Goal: Task Accomplishment & Management: Manage account settings

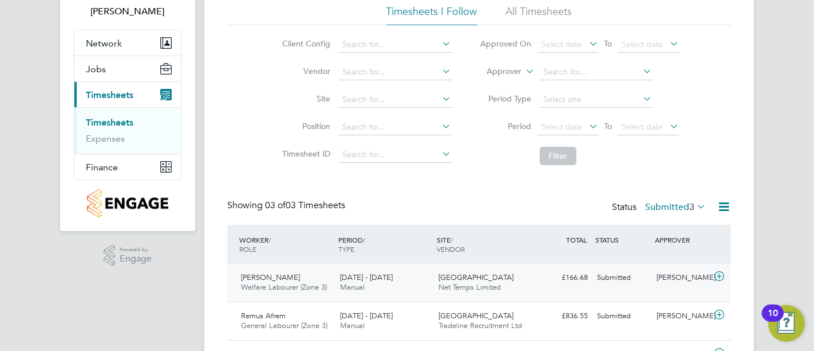
scroll to position [148, 0]
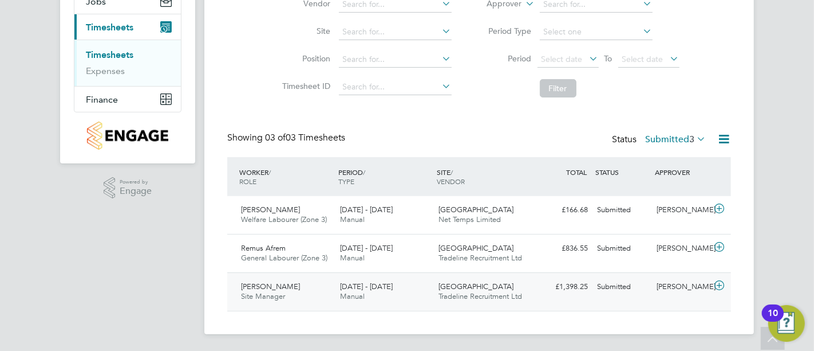
click at [640, 281] on div "Submitted" at bounding box center [623, 286] width 60 height 19
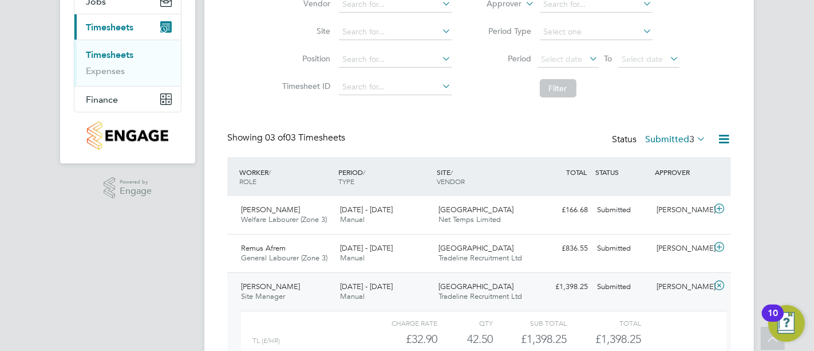
scroll to position [211, 0]
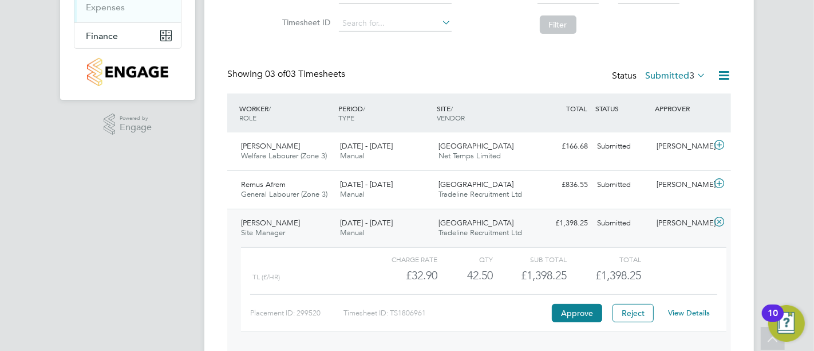
click at [703, 310] on link "View Details" at bounding box center [690, 313] width 42 height 10
click at [604, 196] on div "Remus Afrem General Labourer (Zone 3) 18 - 24 Aug 2025 18 - 24 Aug 2025 Manual …" at bounding box center [479, 189] width 504 height 38
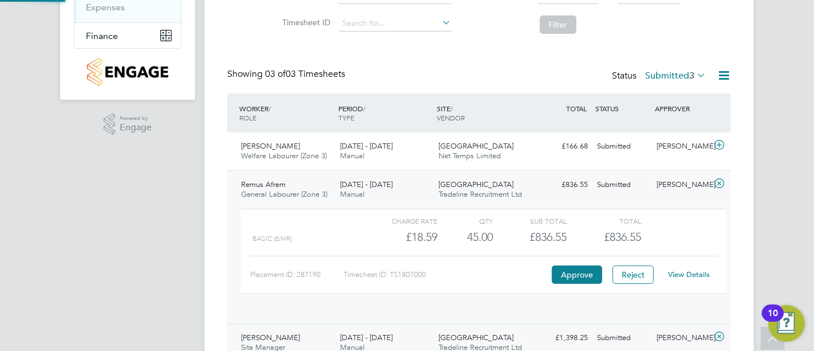
scroll to position [19, 111]
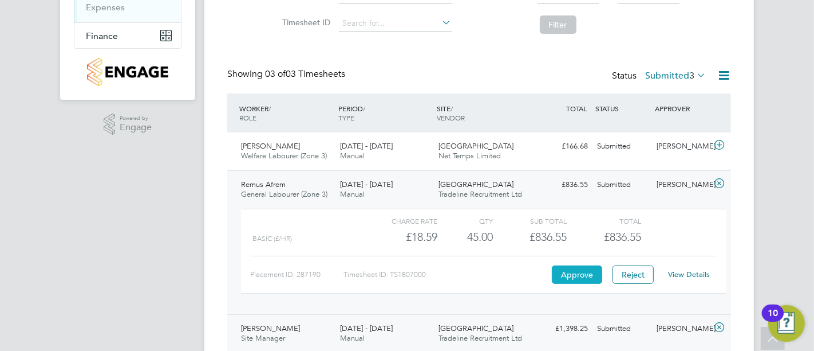
click at [582, 269] on button "Approve" at bounding box center [577, 274] width 50 height 18
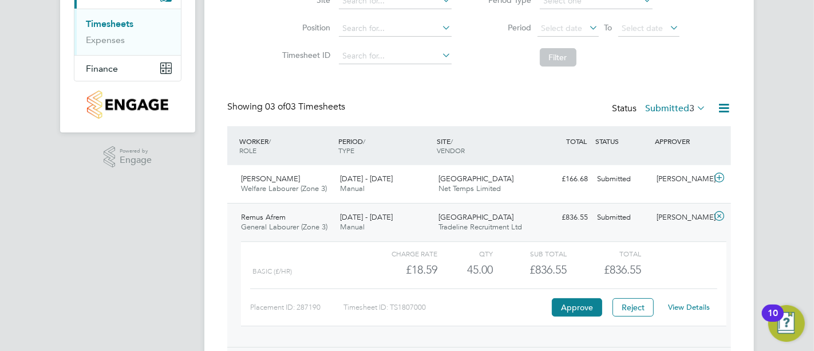
scroll to position [191, 0]
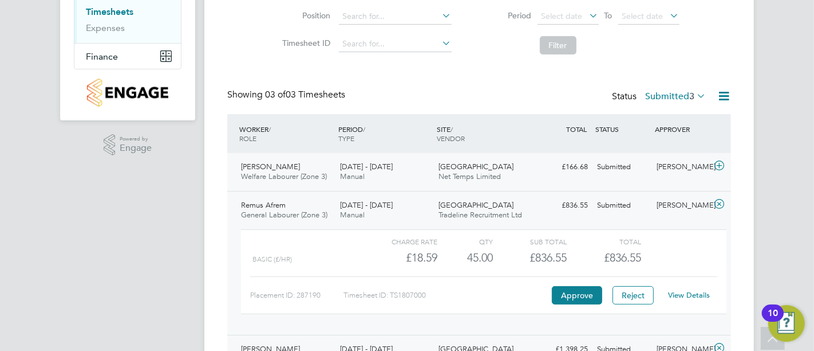
click at [505, 163] on div "Towcester Road Net Temps Limited" at bounding box center [484, 172] width 99 height 29
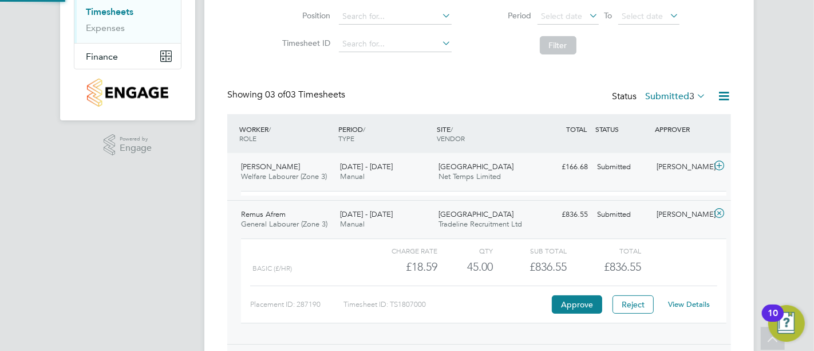
scroll to position [19, 111]
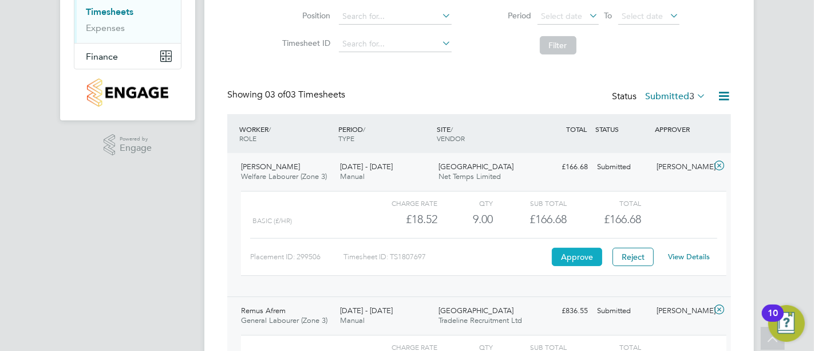
click at [573, 249] on button "Approve" at bounding box center [577, 256] width 50 height 18
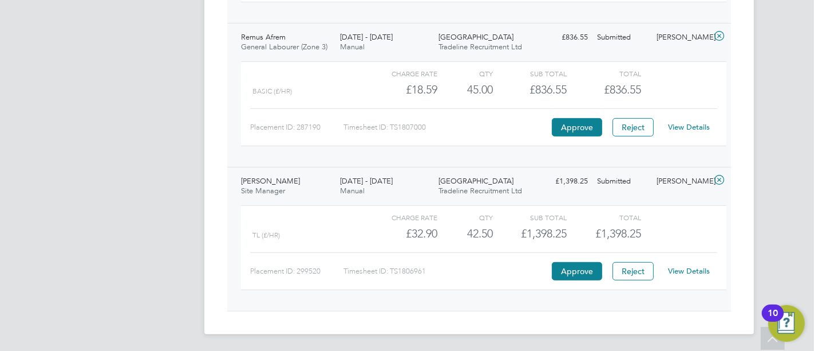
scroll to position [82, 0]
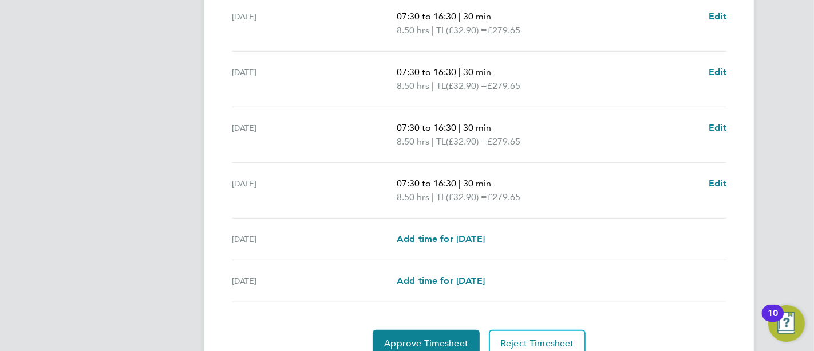
scroll to position [445, 0]
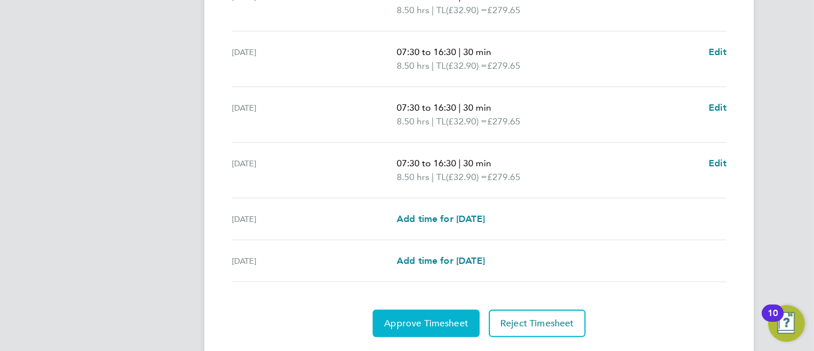
click at [418, 322] on span "Approve Timesheet" at bounding box center [426, 322] width 84 height 11
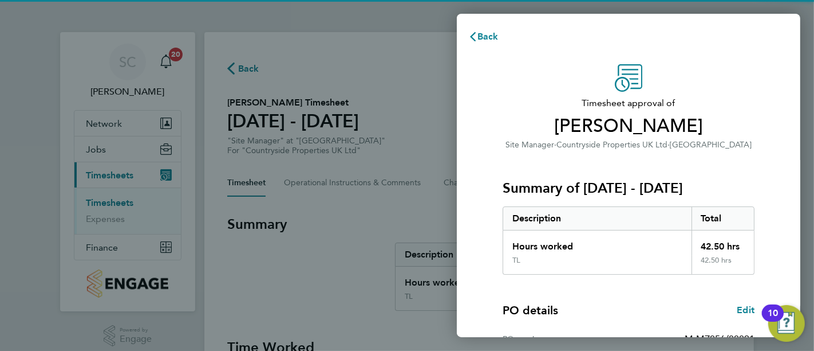
scroll to position [196, 0]
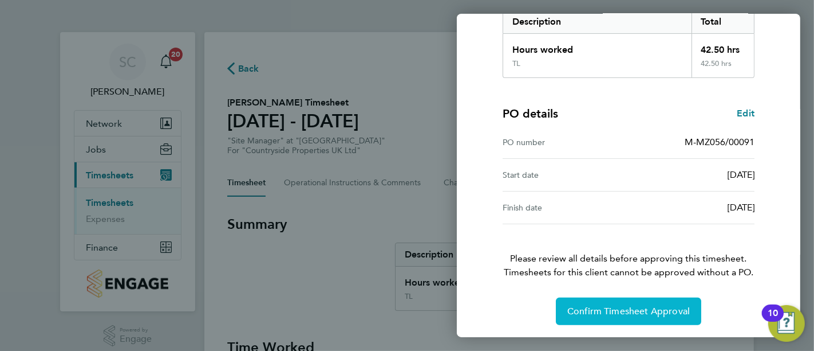
click at [607, 297] on button "Confirm Timesheet Approval" at bounding box center [628, 310] width 145 height 27
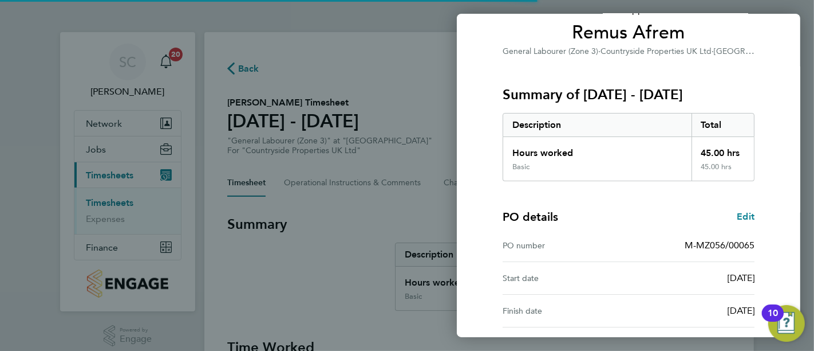
scroll to position [196, 0]
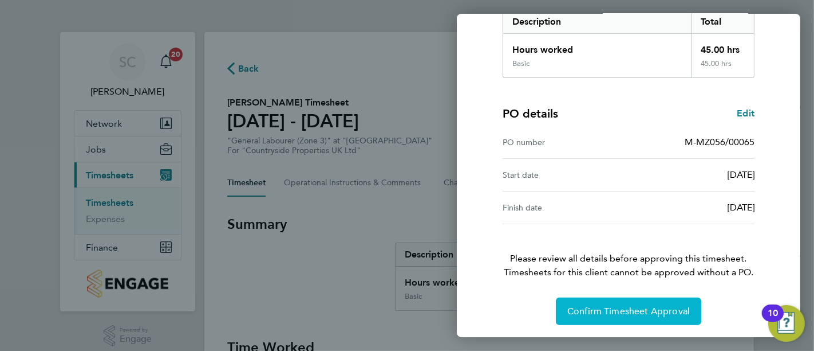
click at [617, 302] on button "Confirm Timesheet Approval" at bounding box center [628, 310] width 145 height 27
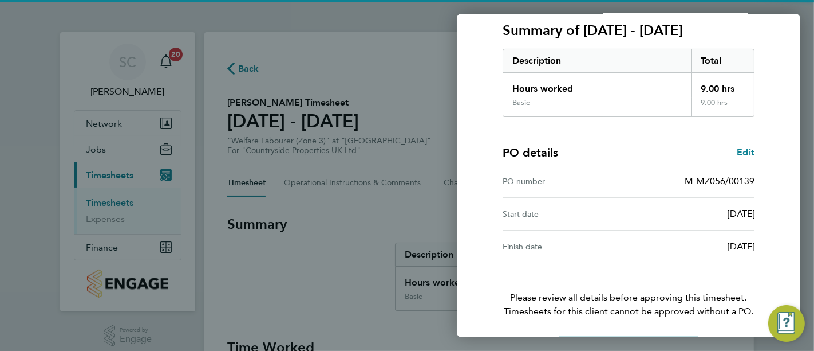
scroll to position [196, 0]
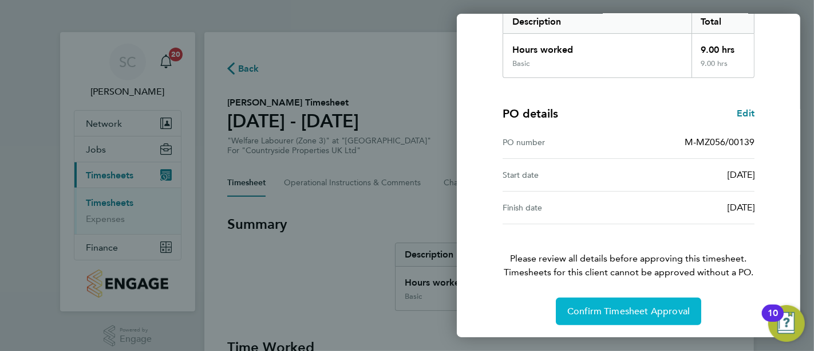
click at [616, 300] on button "Confirm Timesheet Approval" at bounding box center [628, 310] width 145 height 27
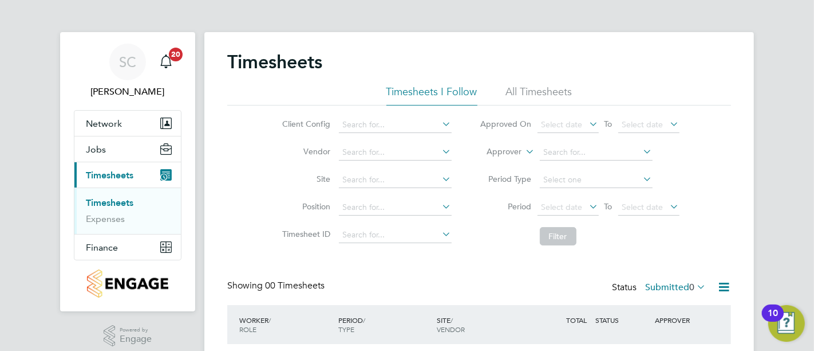
scroll to position [87, 0]
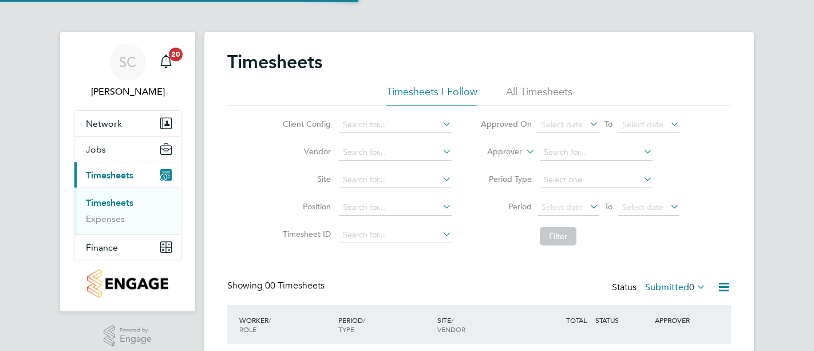
scroll to position [87, 0]
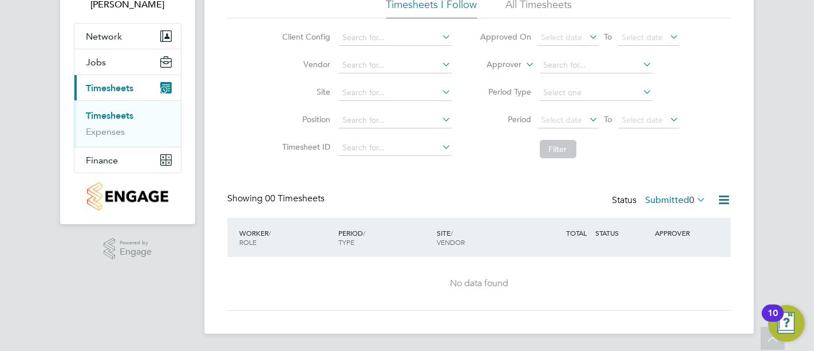
click at [695, 204] on icon at bounding box center [695, 199] width 0 height 16
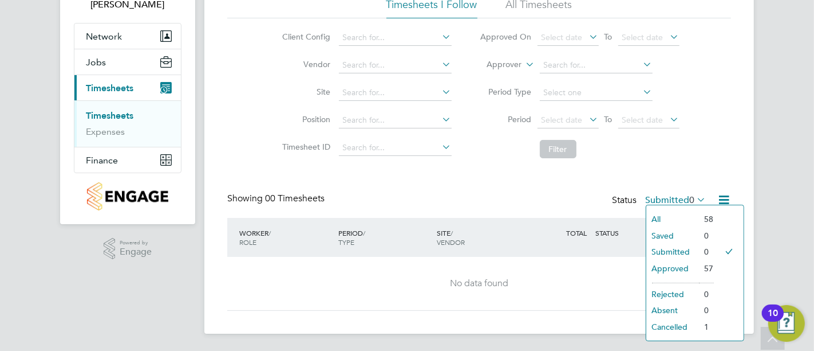
click at [698, 219] on li "All" at bounding box center [673, 219] width 53 height 16
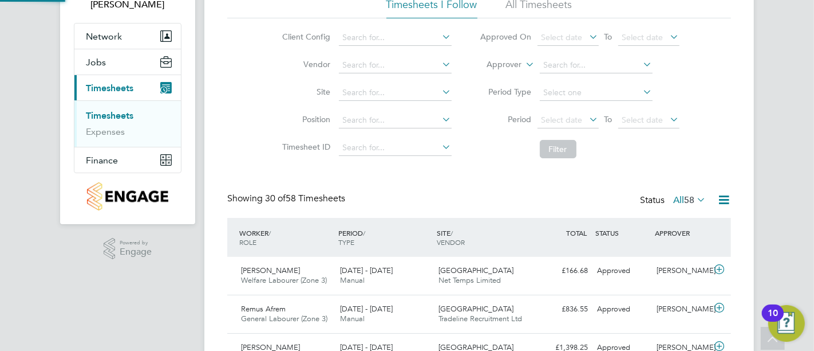
scroll to position [0, 0]
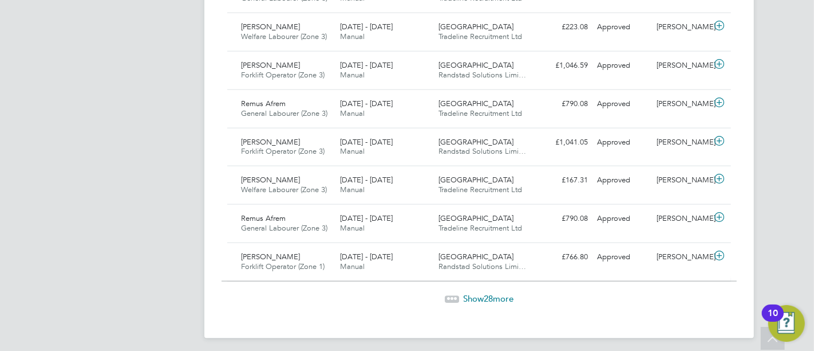
click at [498, 293] on span "Show 28 more" at bounding box center [488, 298] width 50 height 11
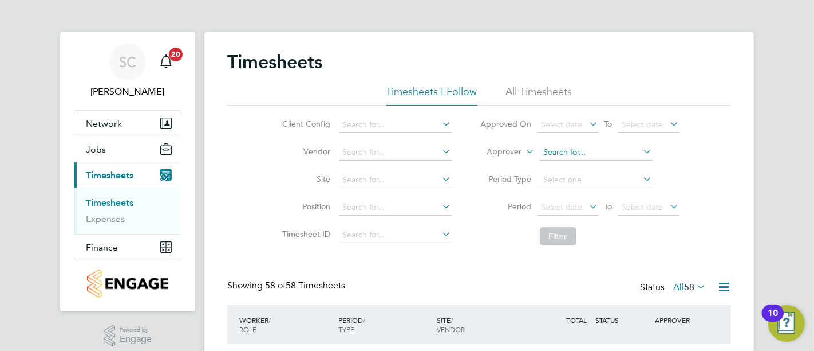
drag, startPoint x: 608, startPoint y: 236, endPoint x: 606, endPoint y: 153, distance: 83.1
click at [668, 281] on div "Status All 58" at bounding box center [674, 287] width 68 height 16
click at [674, 284] on label "All 58" at bounding box center [690, 286] width 33 height 11
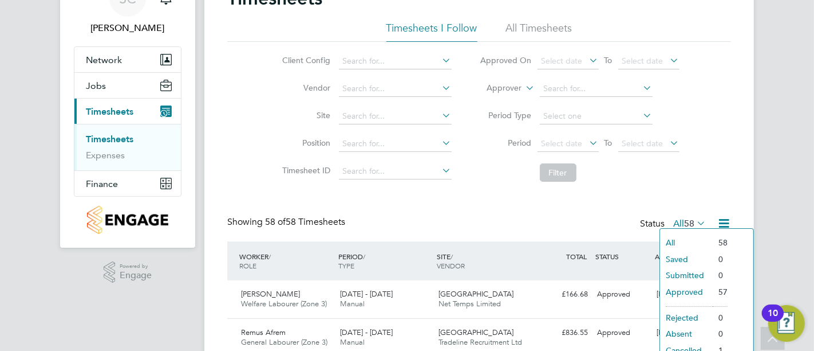
click at [674, 239] on li "All" at bounding box center [686, 242] width 53 height 16
